Goal: Information Seeking & Learning: Learn about a topic

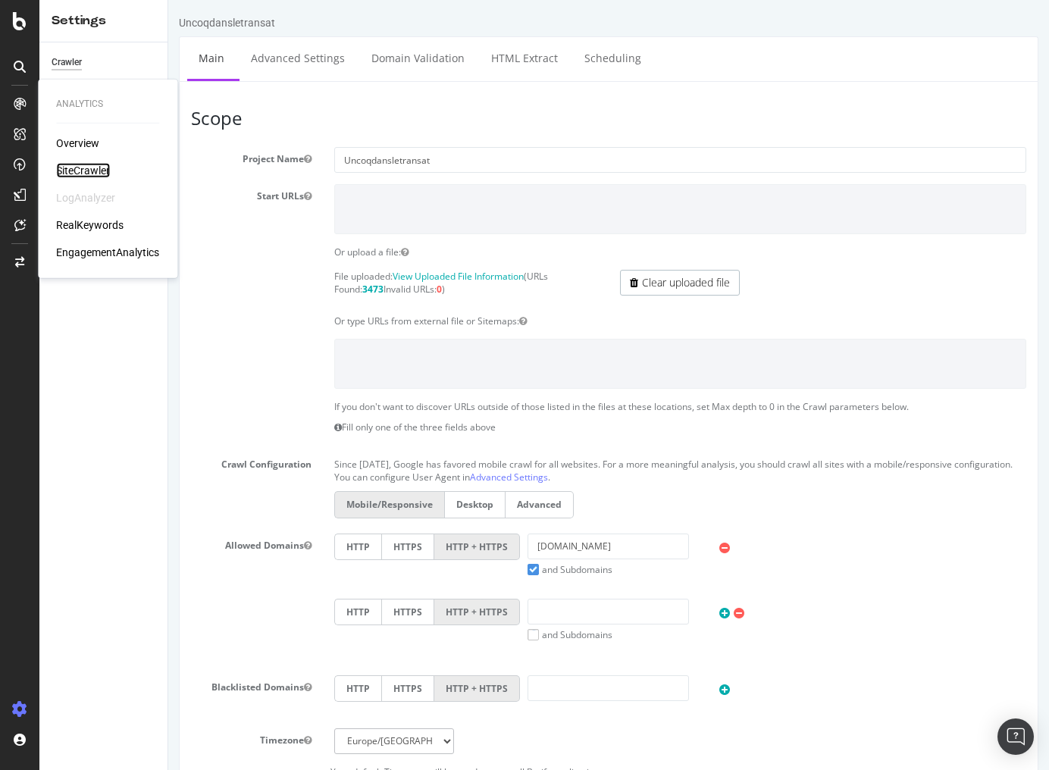
click at [80, 165] on div "SiteCrawler" at bounding box center [83, 170] width 54 height 15
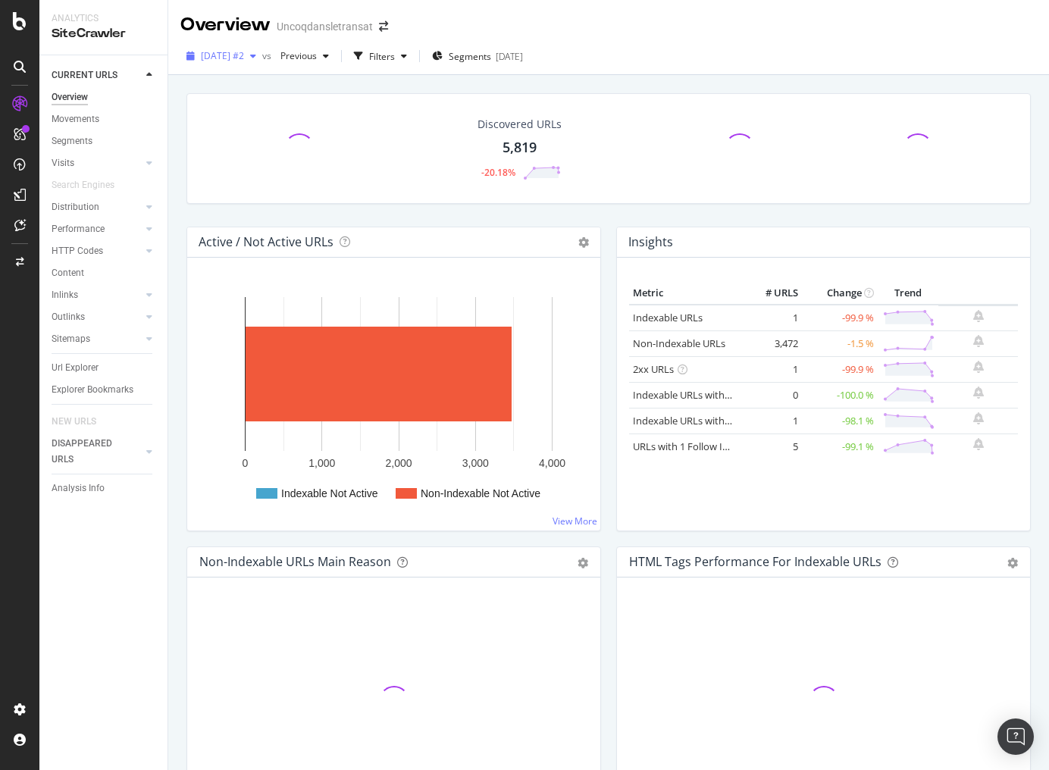
click at [244, 61] on span "[DATE] #2" at bounding box center [222, 55] width 43 height 13
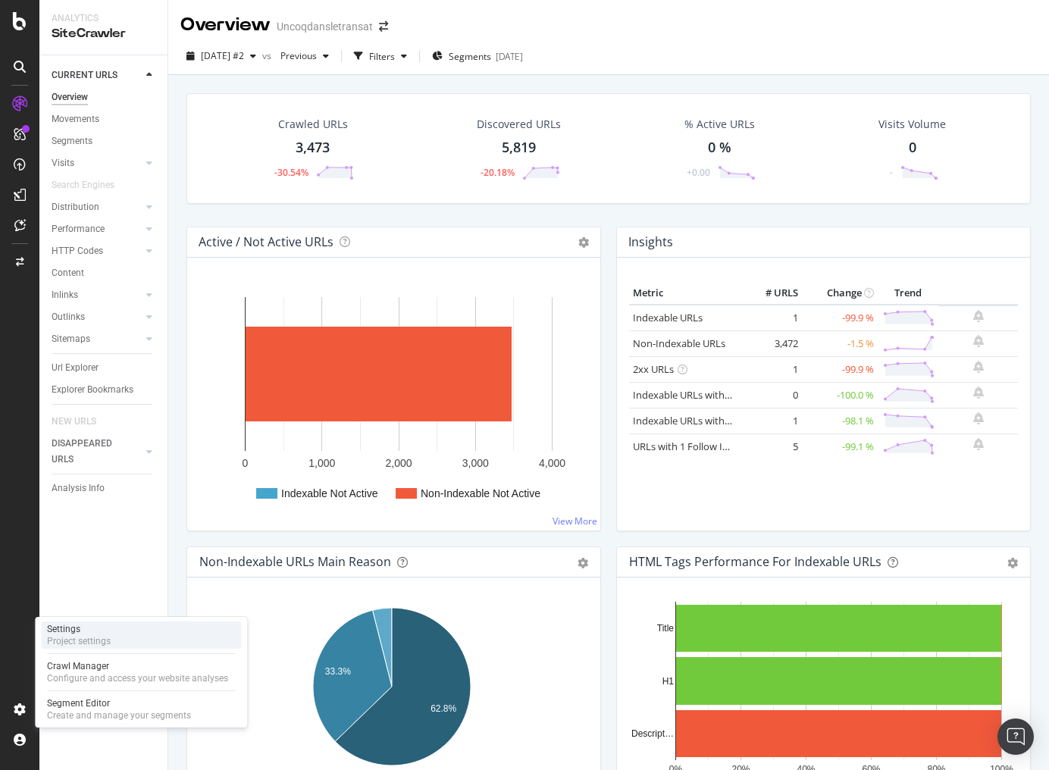
click at [67, 631] on div "Settings" at bounding box center [79, 629] width 64 height 12
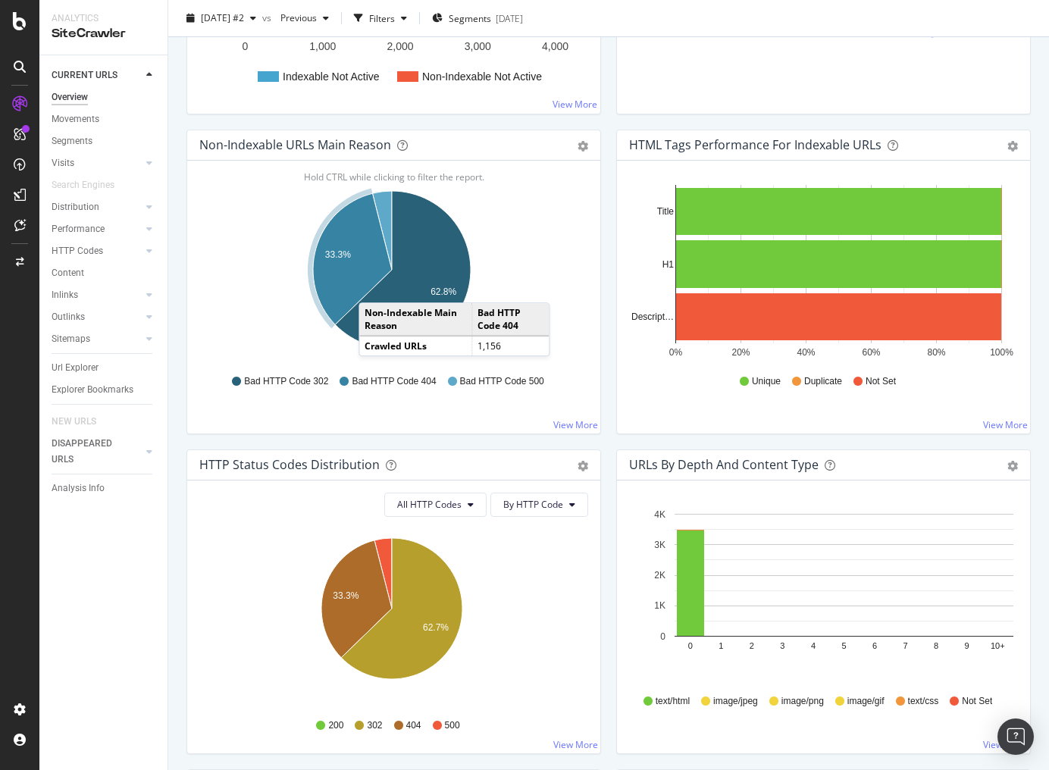
scroll to position [424, 0]
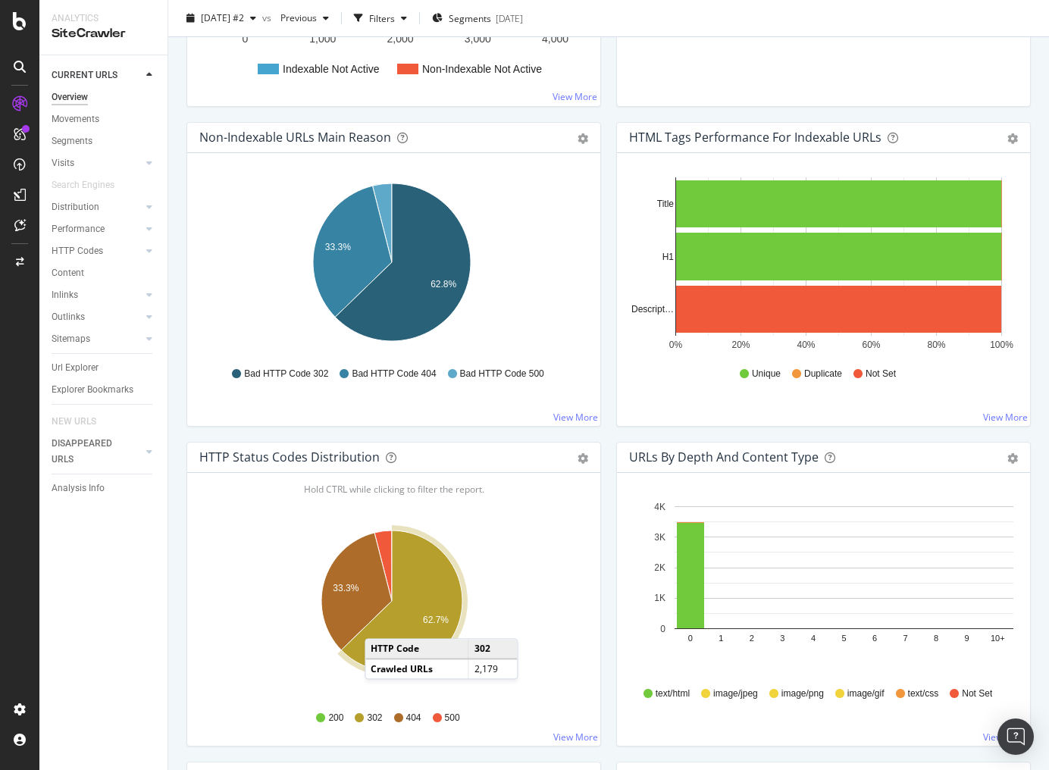
click at [380, 622] on icon "A chart." at bounding box center [401, 601] width 121 height 141
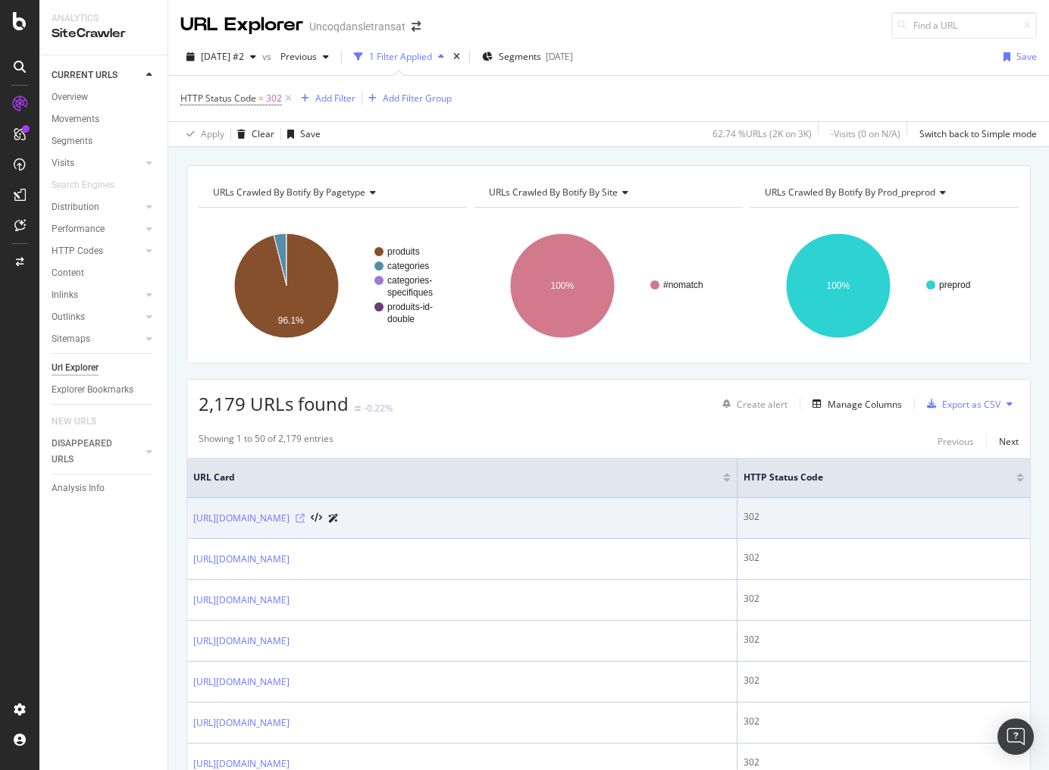
click at [305, 518] on icon at bounding box center [300, 518] width 9 height 9
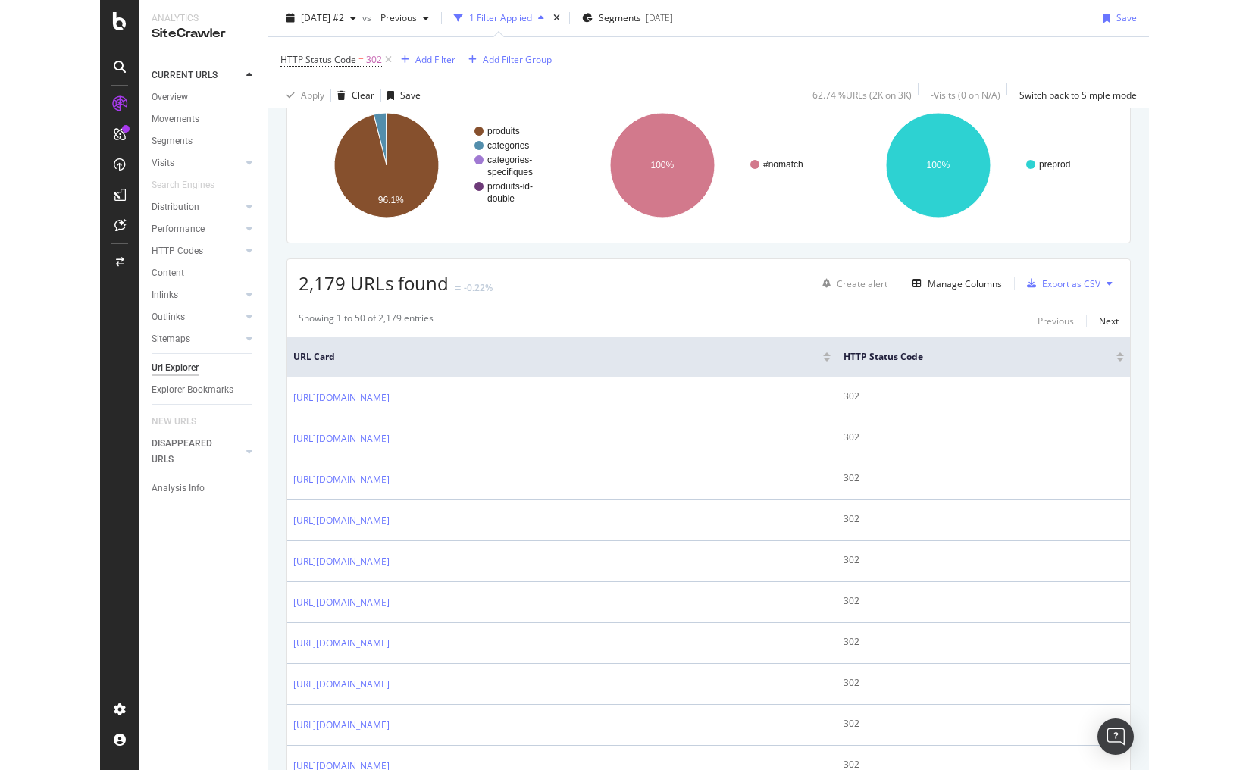
scroll to position [364, 0]
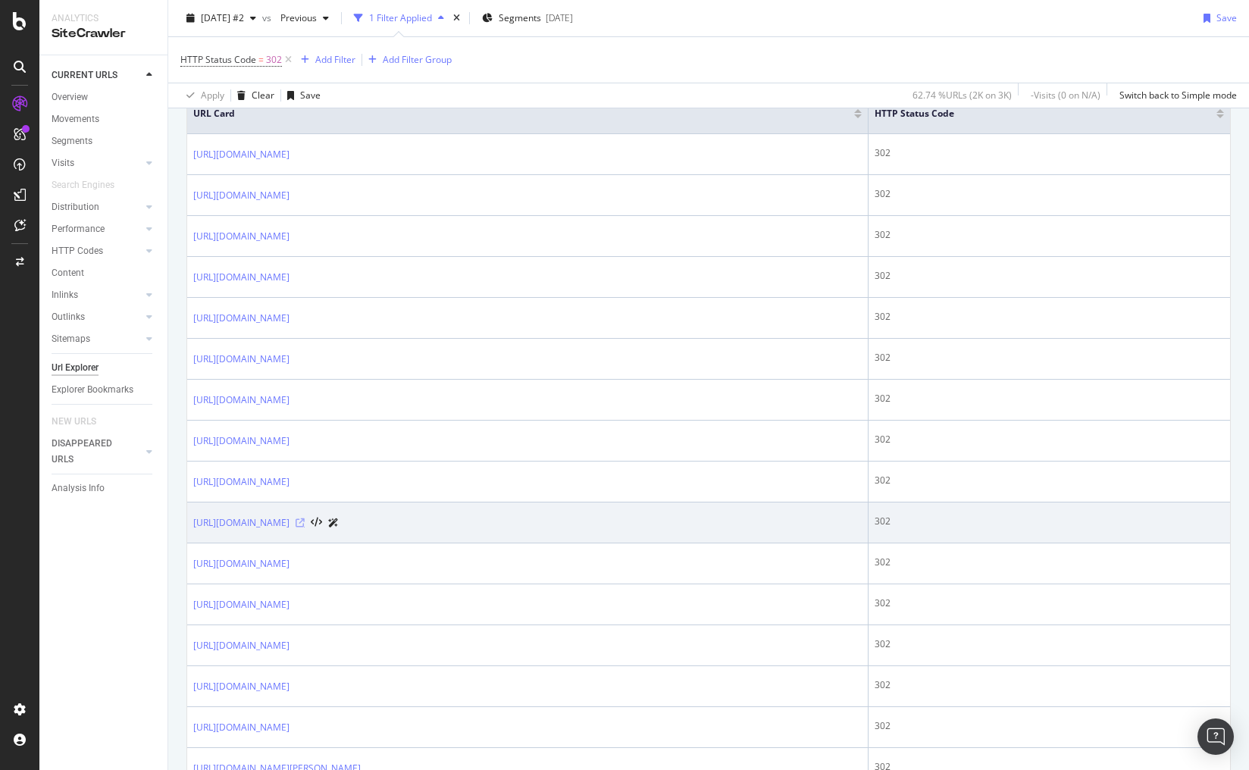
click at [305, 519] on icon at bounding box center [300, 522] width 9 height 9
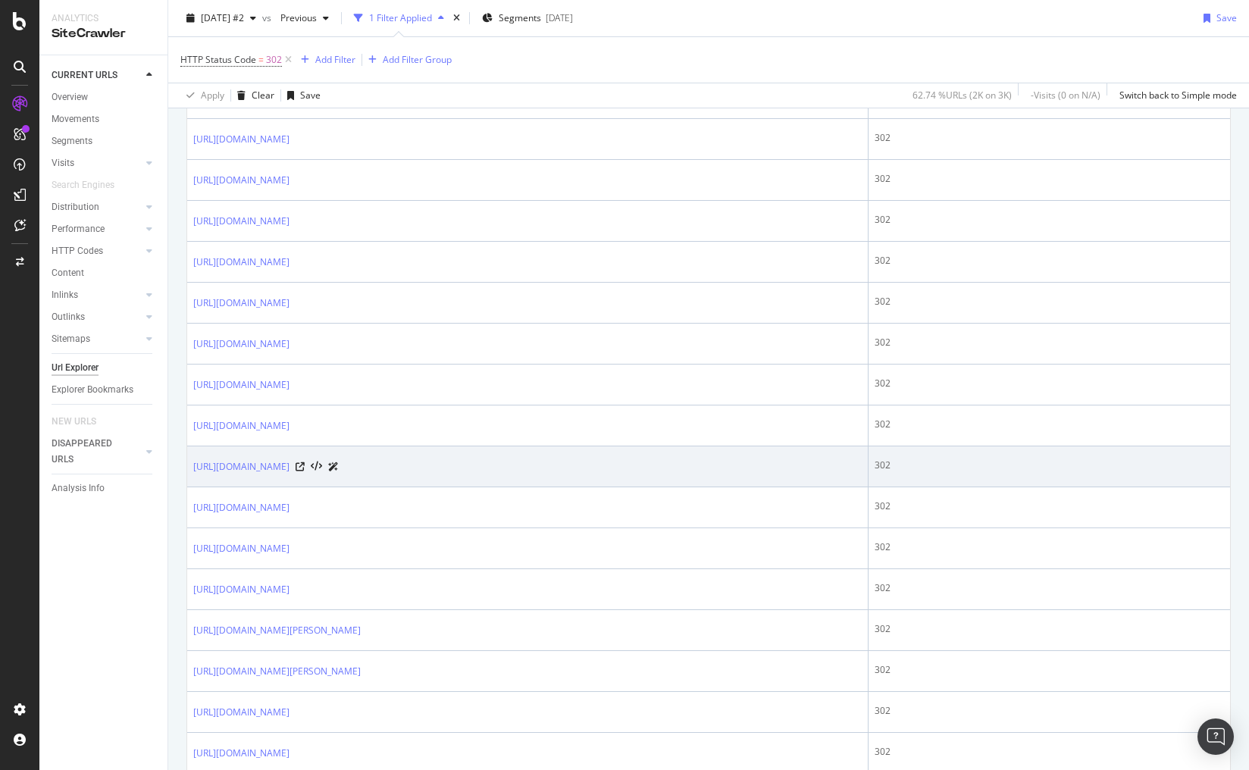
scroll to position [728, 0]
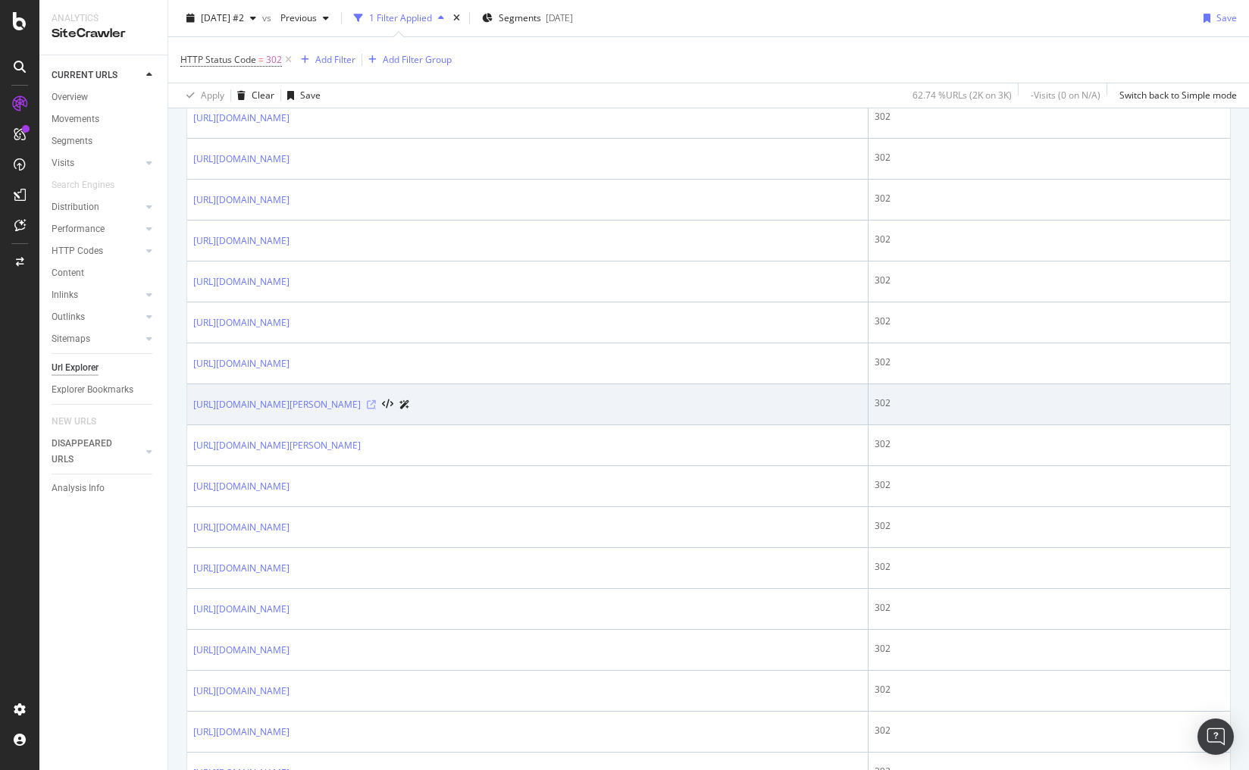
click at [376, 400] on icon at bounding box center [371, 404] width 9 height 9
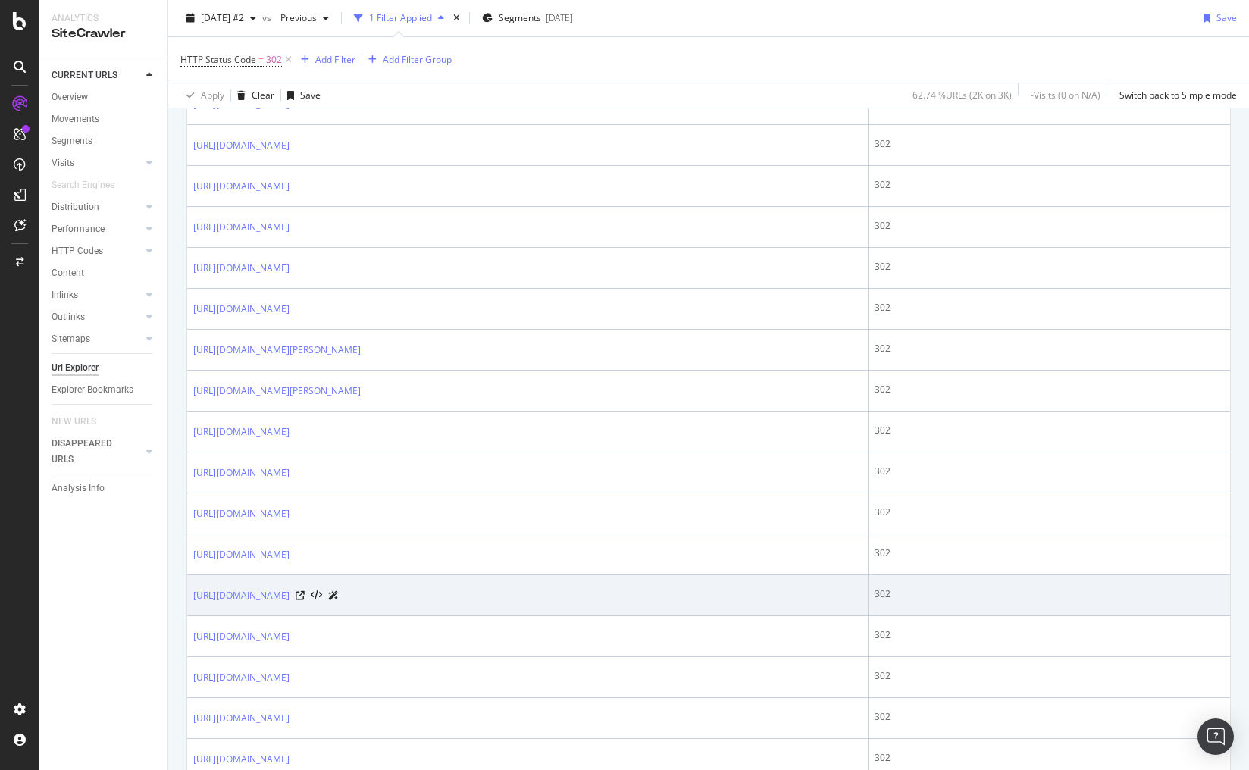
scroll to position [849, 0]
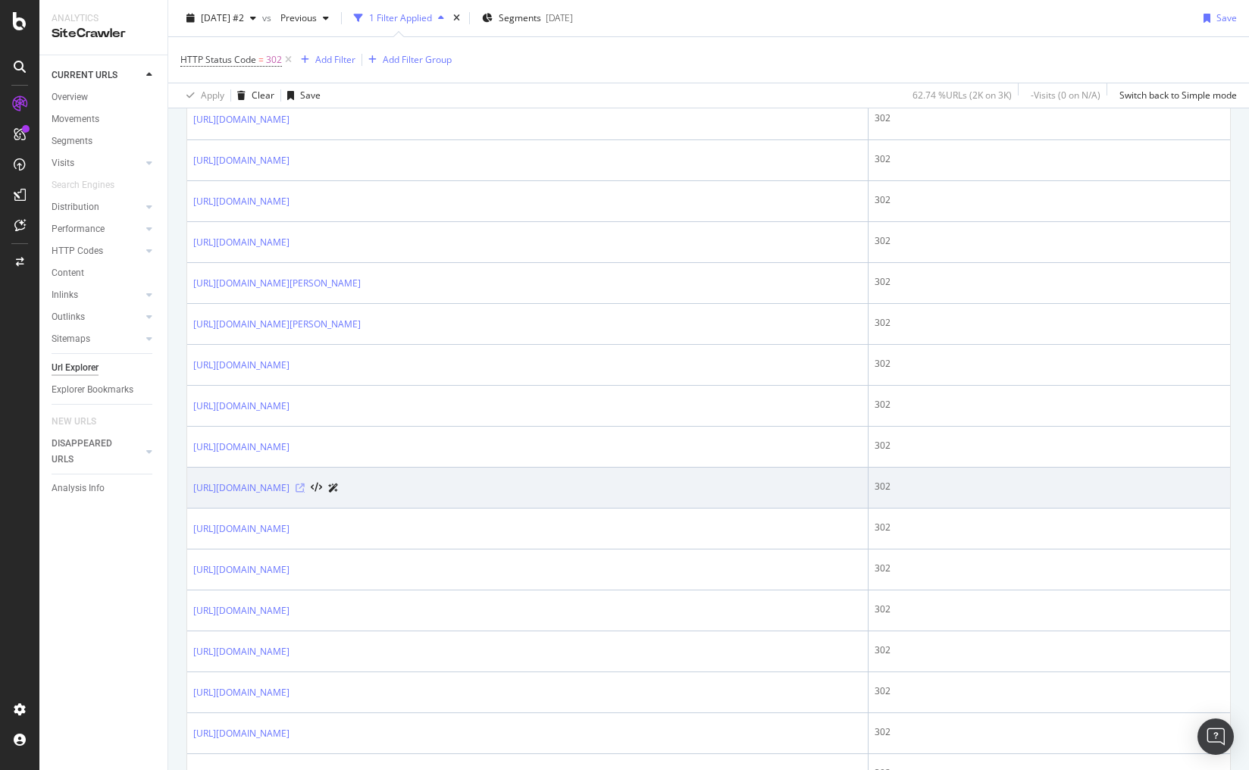
click at [305, 485] on icon at bounding box center [300, 488] width 9 height 9
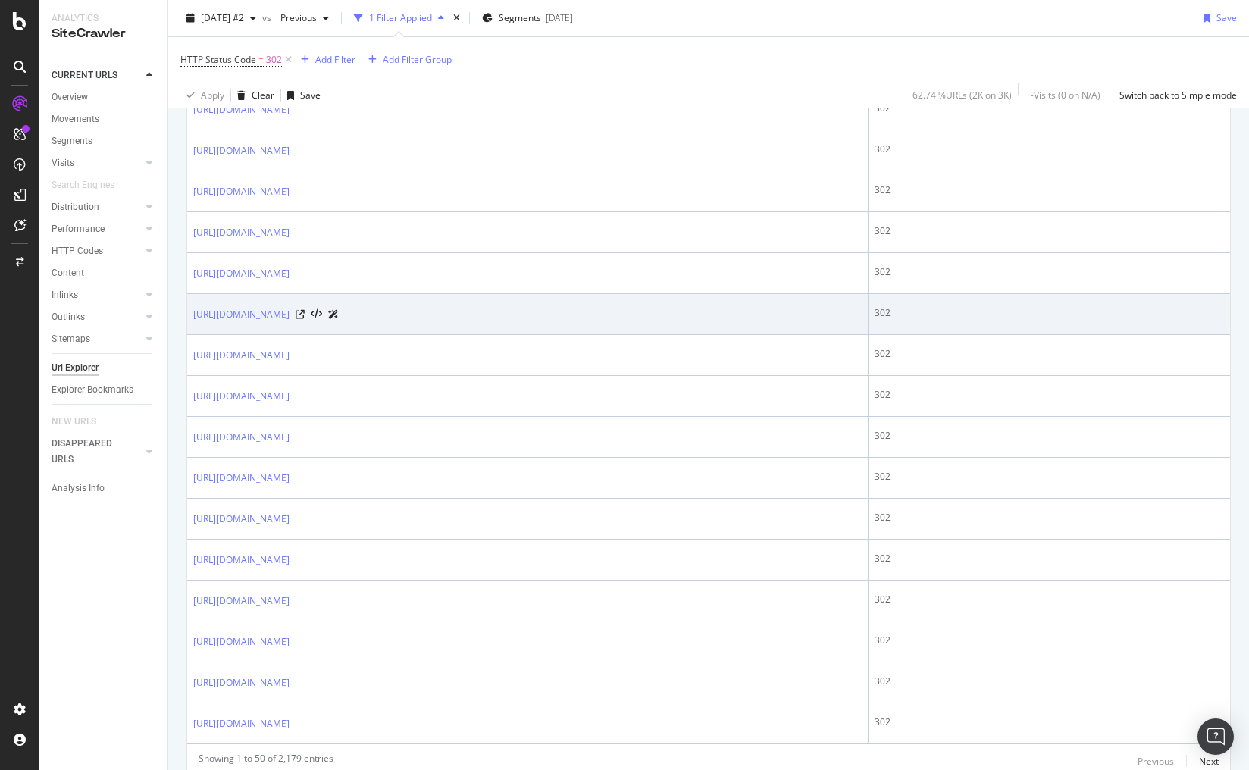
scroll to position [1853, 0]
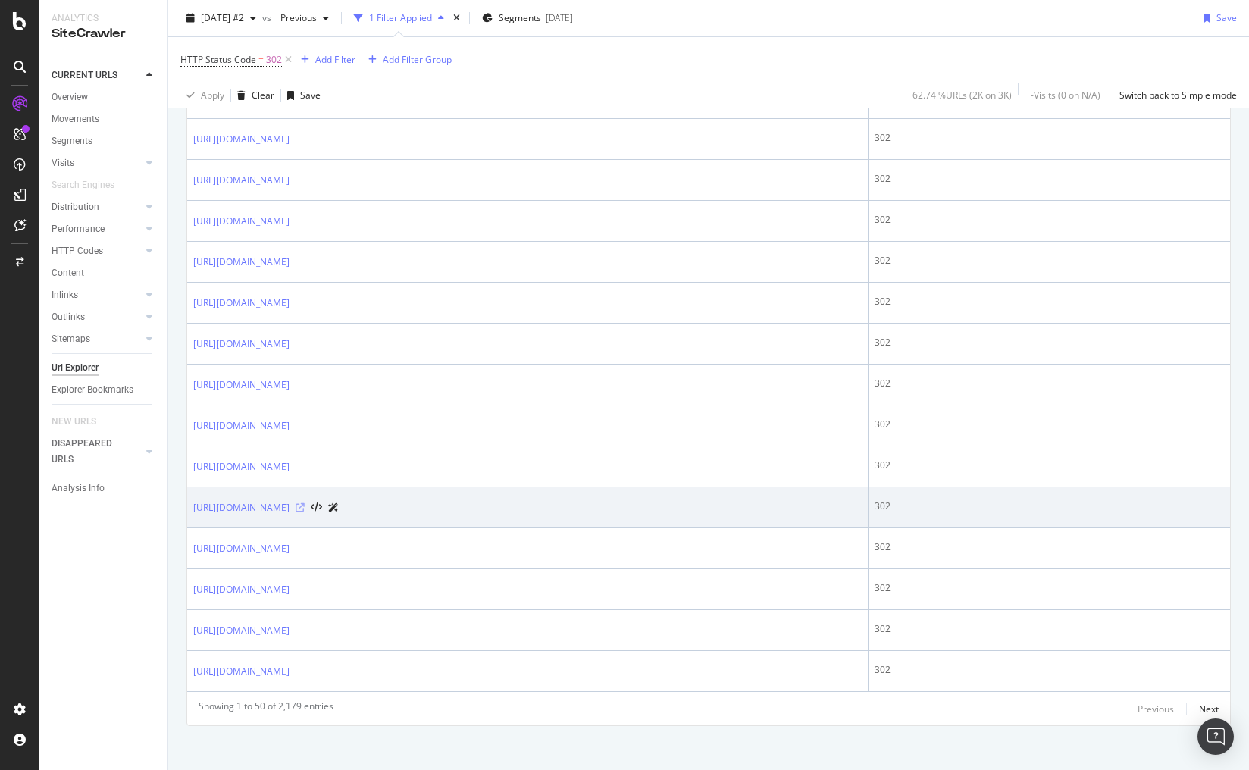
click at [305, 503] on icon at bounding box center [300, 507] width 9 height 9
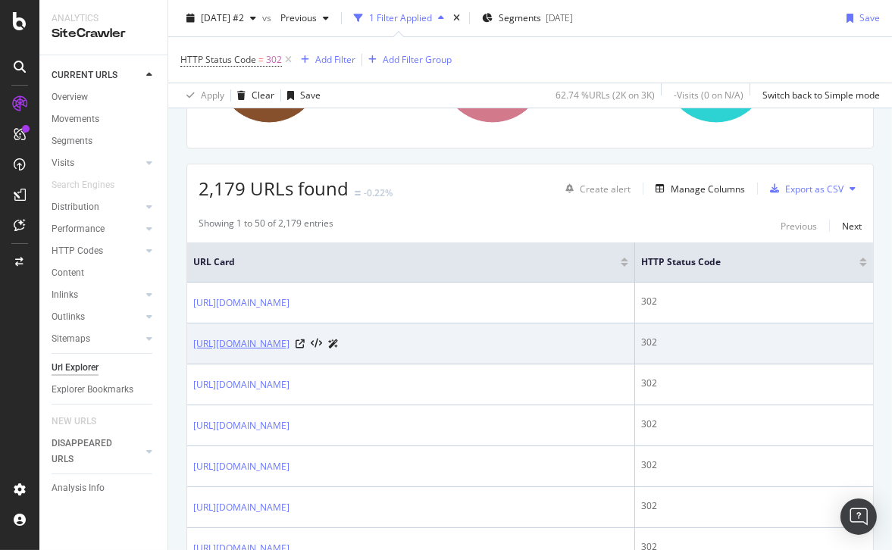
scroll to position [258, 0]
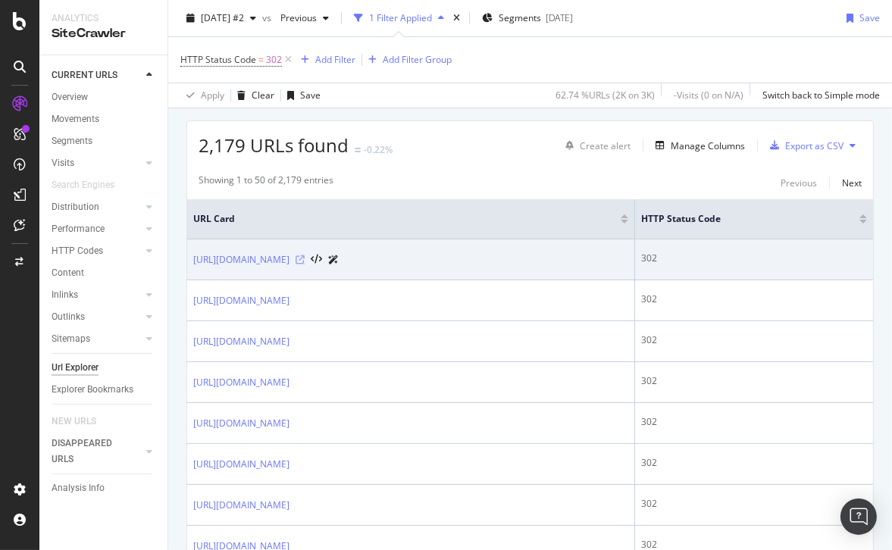
click at [305, 255] on icon at bounding box center [300, 259] width 9 height 9
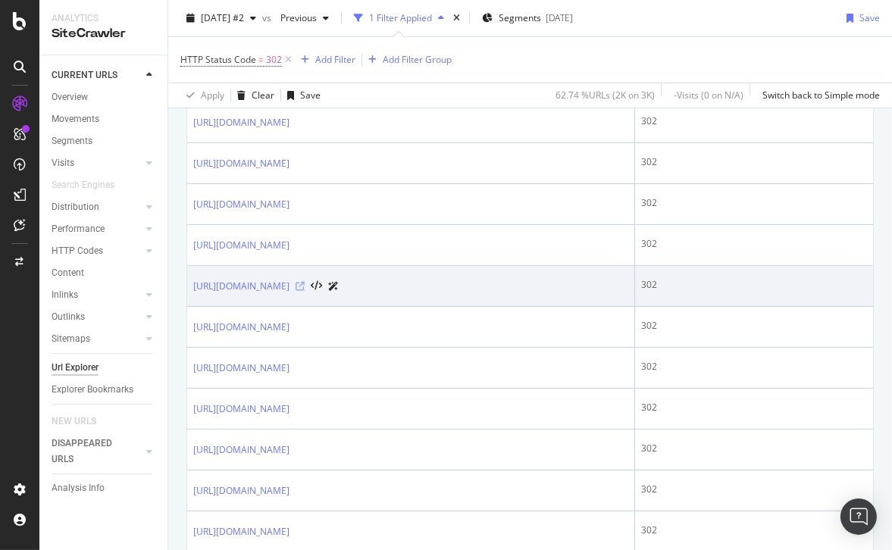
click at [305, 282] on icon at bounding box center [300, 286] width 9 height 9
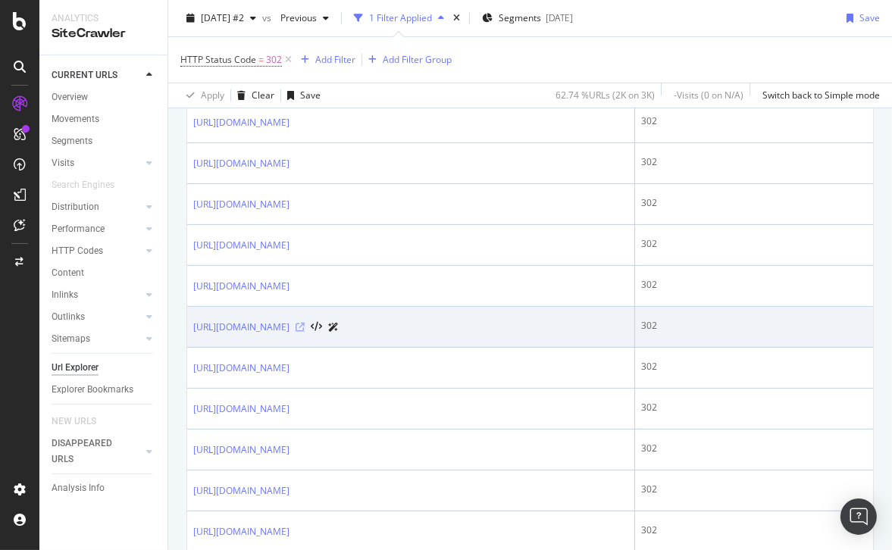
click at [305, 323] on icon at bounding box center [300, 327] width 9 height 9
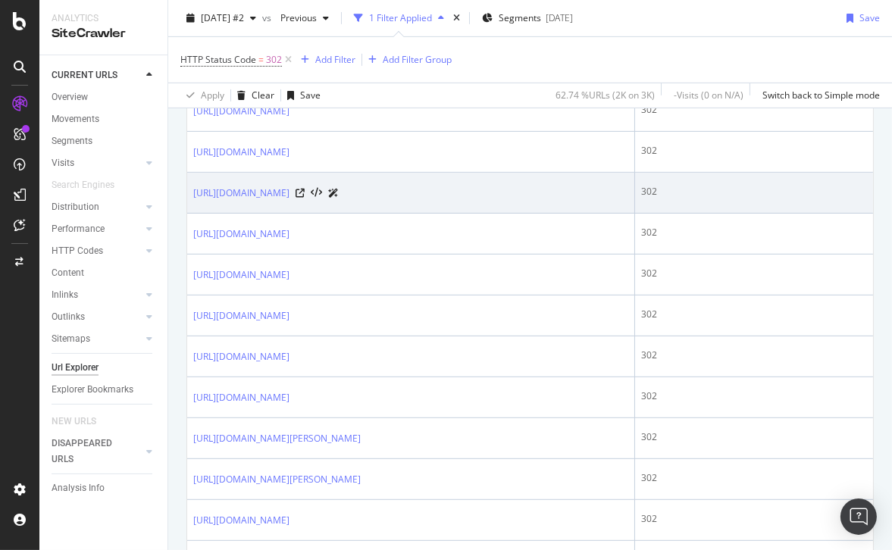
scroll to position [605, 0]
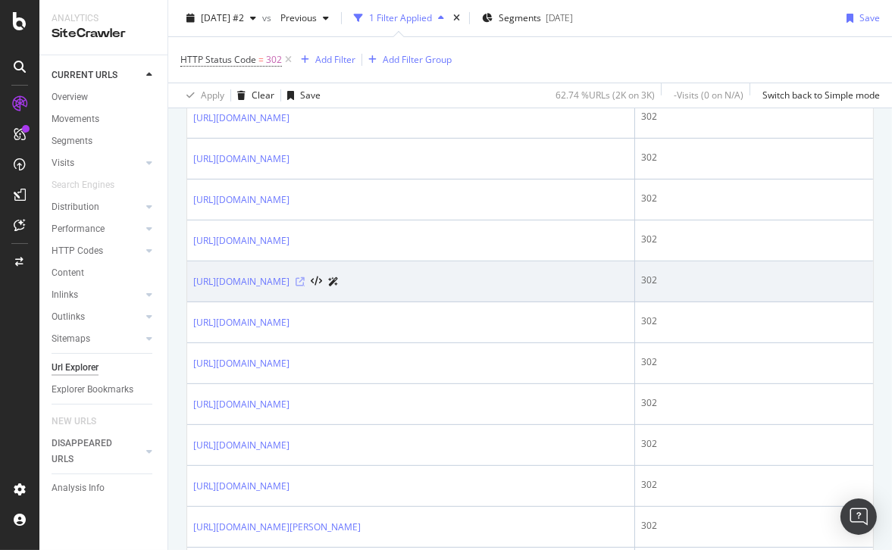
click at [305, 277] on icon at bounding box center [300, 281] width 9 height 9
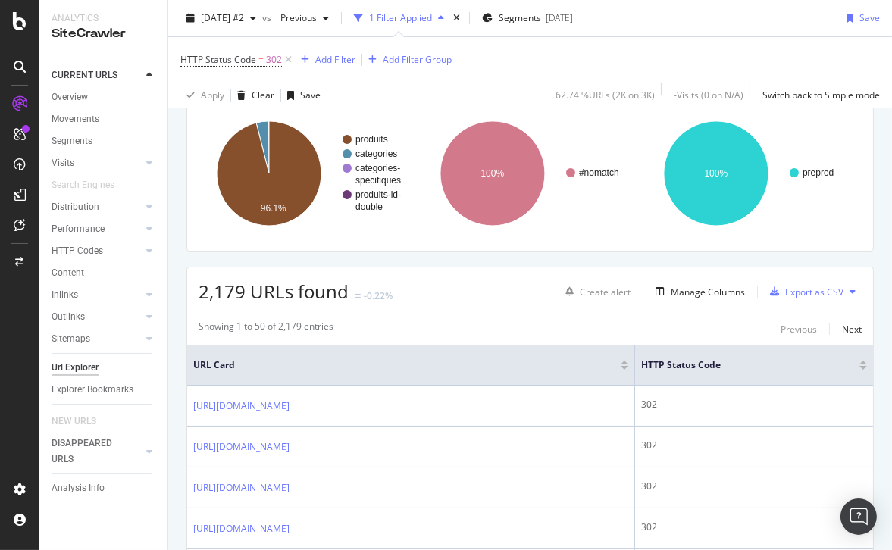
scroll to position [216, 0]
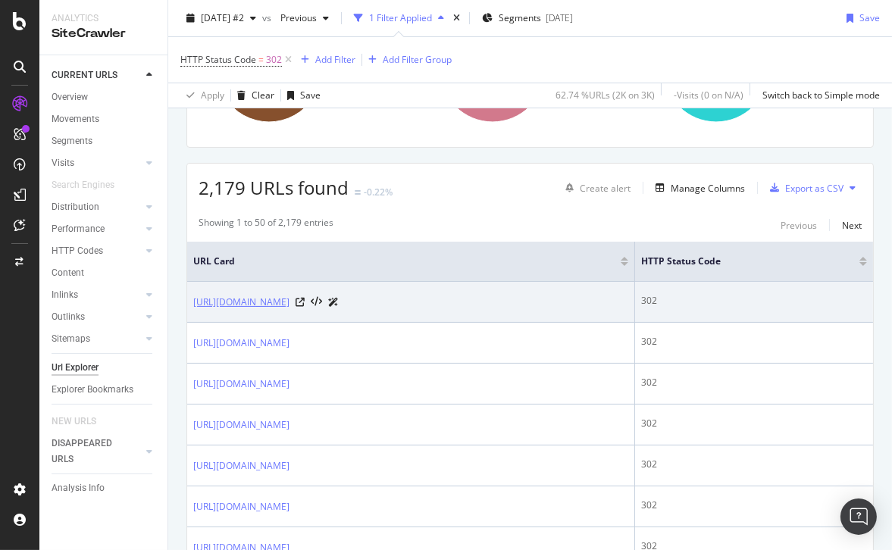
drag, startPoint x: 212, startPoint y: 300, endPoint x: 382, endPoint y: 301, distance: 169.8
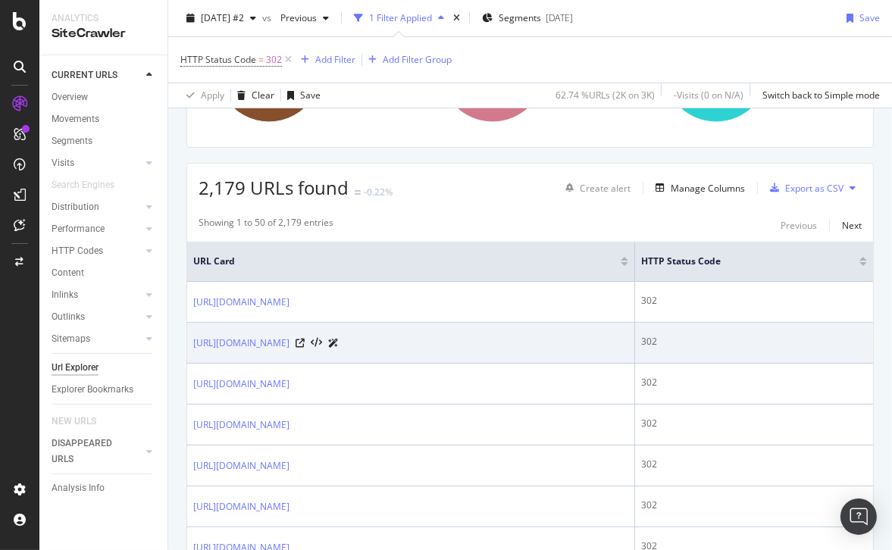
click at [346, 323] on td "[URL][DOMAIN_NAME]" at bounding box center [411, 343] width 448 height 41
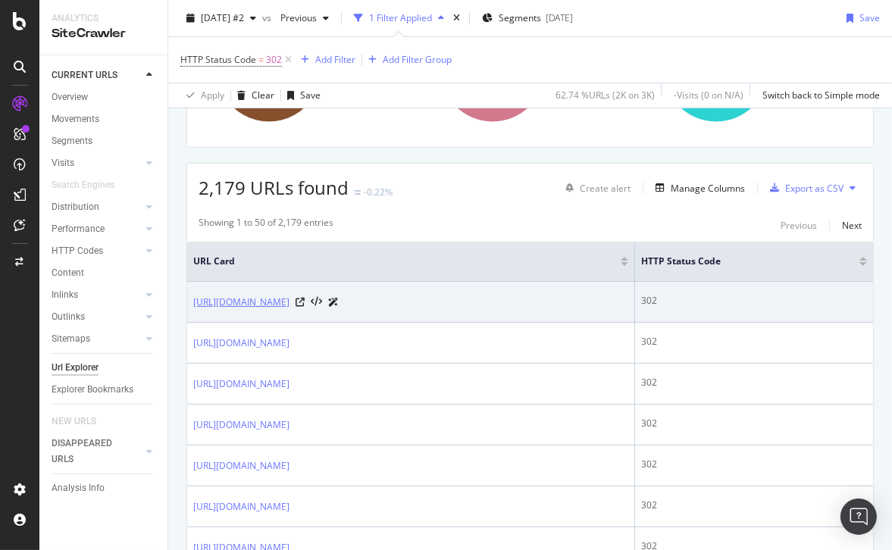
drag, startPoint x: 405, startPoint y: 299, endPoint x: 335, endPoint y: 300, distance: 69.8
click at [335, 300] on div "[URL][DOMAIN_NAME]" at bounding box center [266, 302] width 146 height 16
copy link "54-anti-nuisibles"
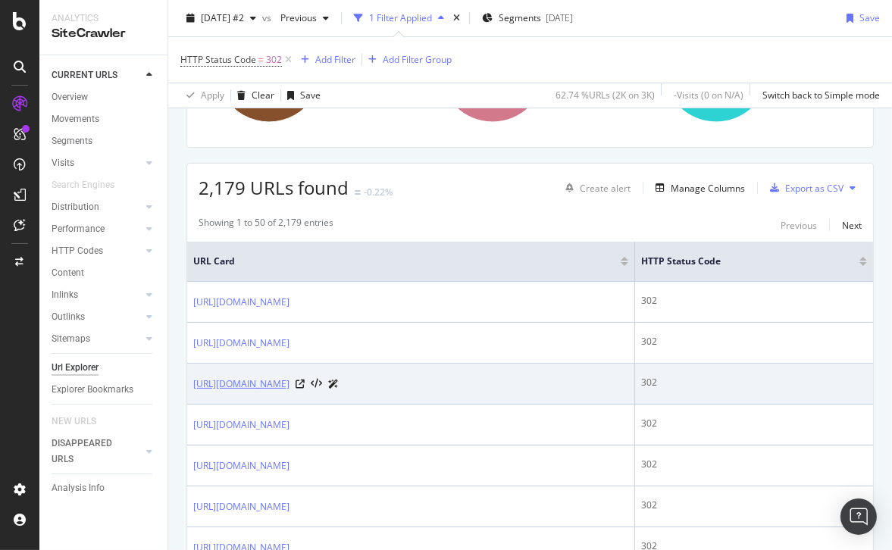
drag, startPoint x: 478, startPoint y: 382, endPoint x: 349, endPoint y: 382, distance: 129.6
click at [349, 382] on div "[URL][DOMAIN_NAME]" at bounding box center [410, 384] width 435 height 16
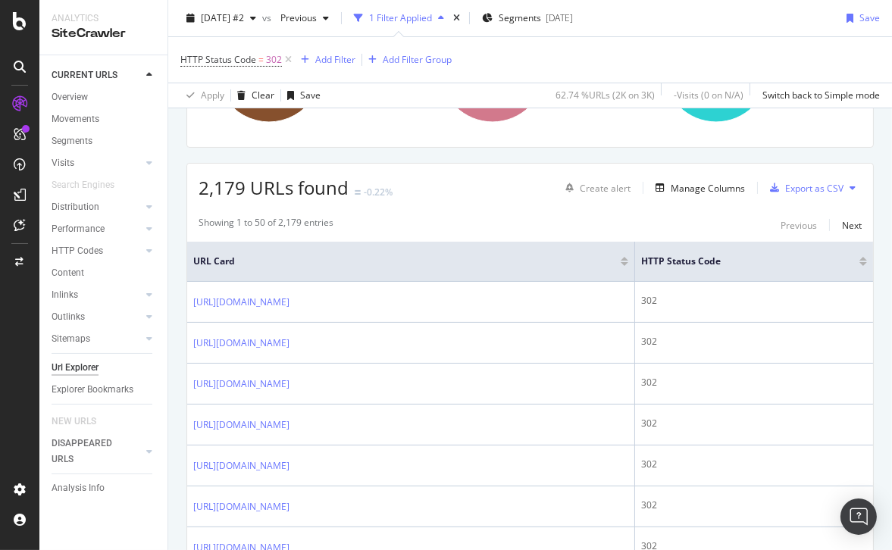
copy div "pots-de-fleurs"
